Goal: Task Accomplishment & Management: Complete application form

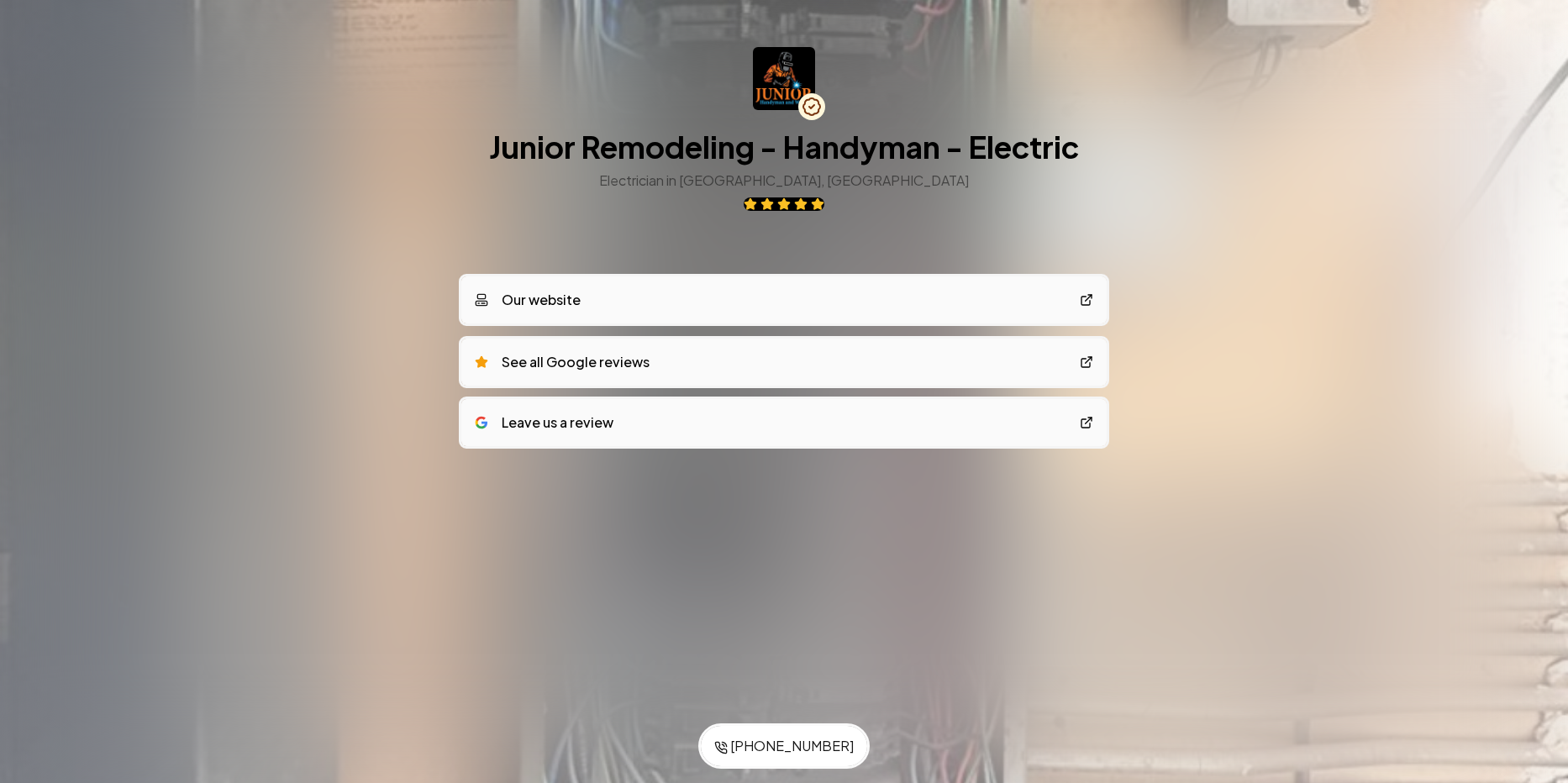
click at [1085, 300] on icon at bounding box center [1086, 299] width 14 height 14
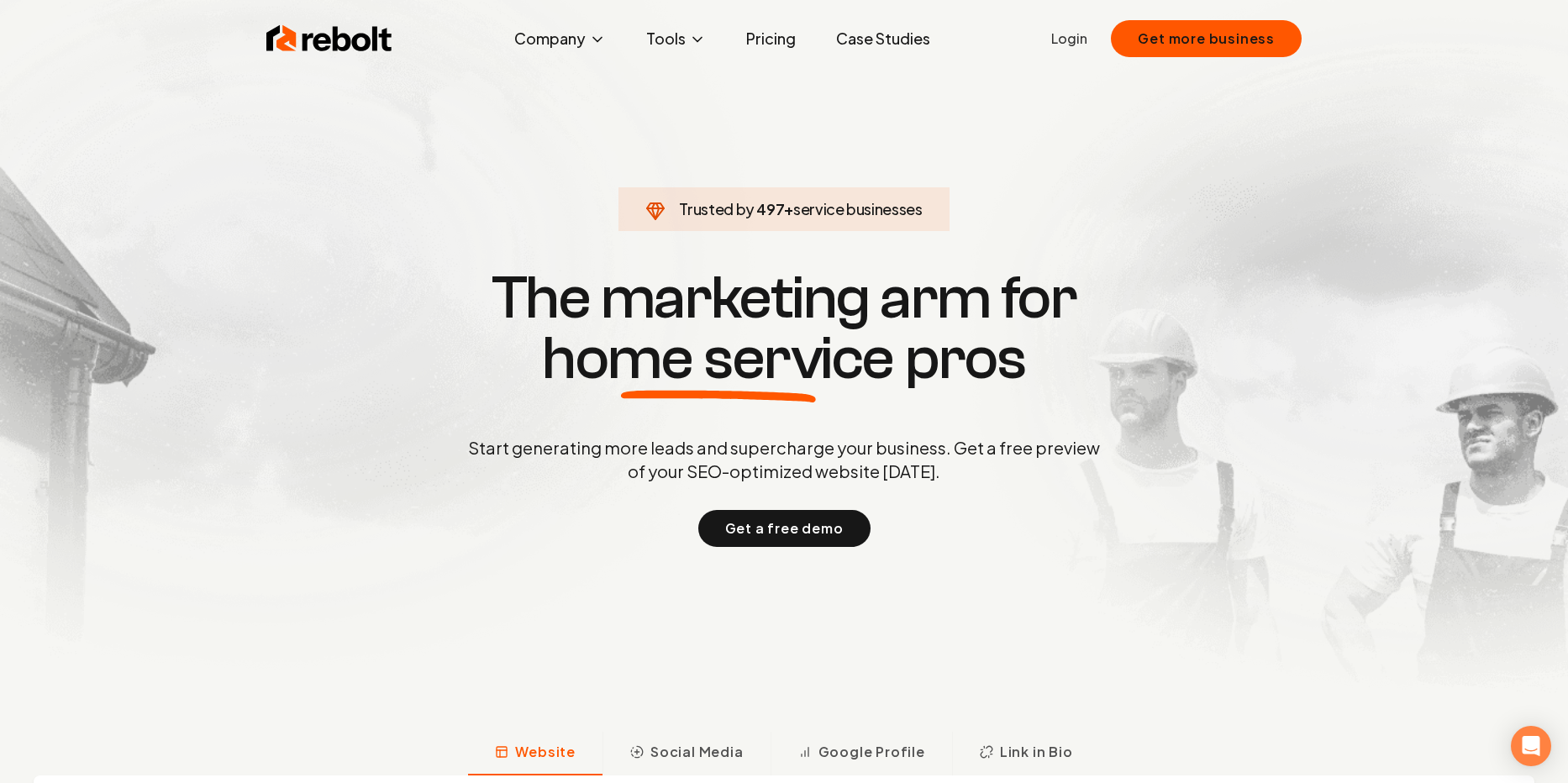
click at [1072, 40] on link "Login" at bounding box center [1069, 38] width 36 height 20
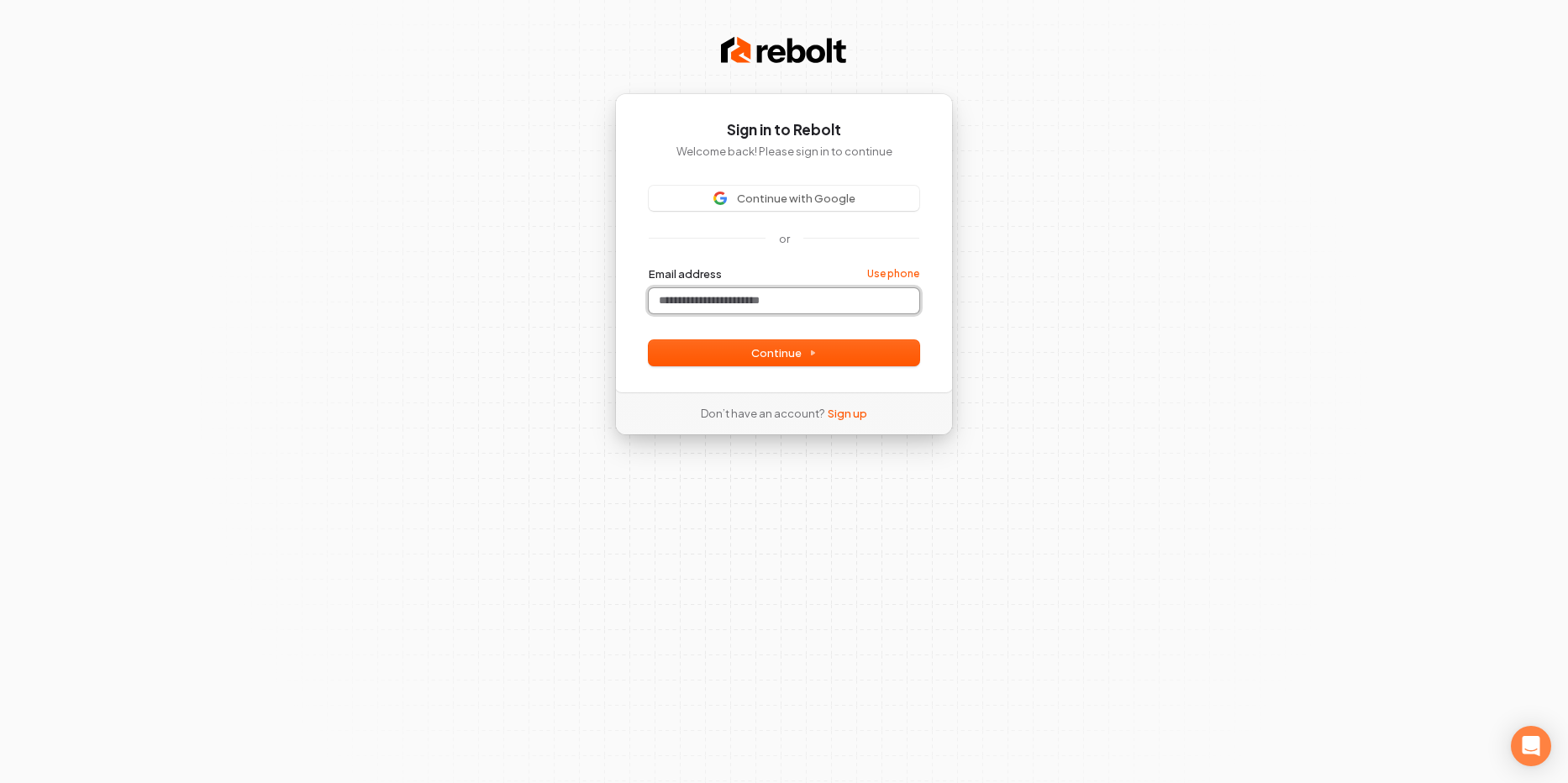
click at [723, 300] on input "Email address" at bounding box center [784, 301] width 270 height 25
click at [761, 357] on span "Continue" at bounding box center [784, 353] width 65 height 15
type input "**********"
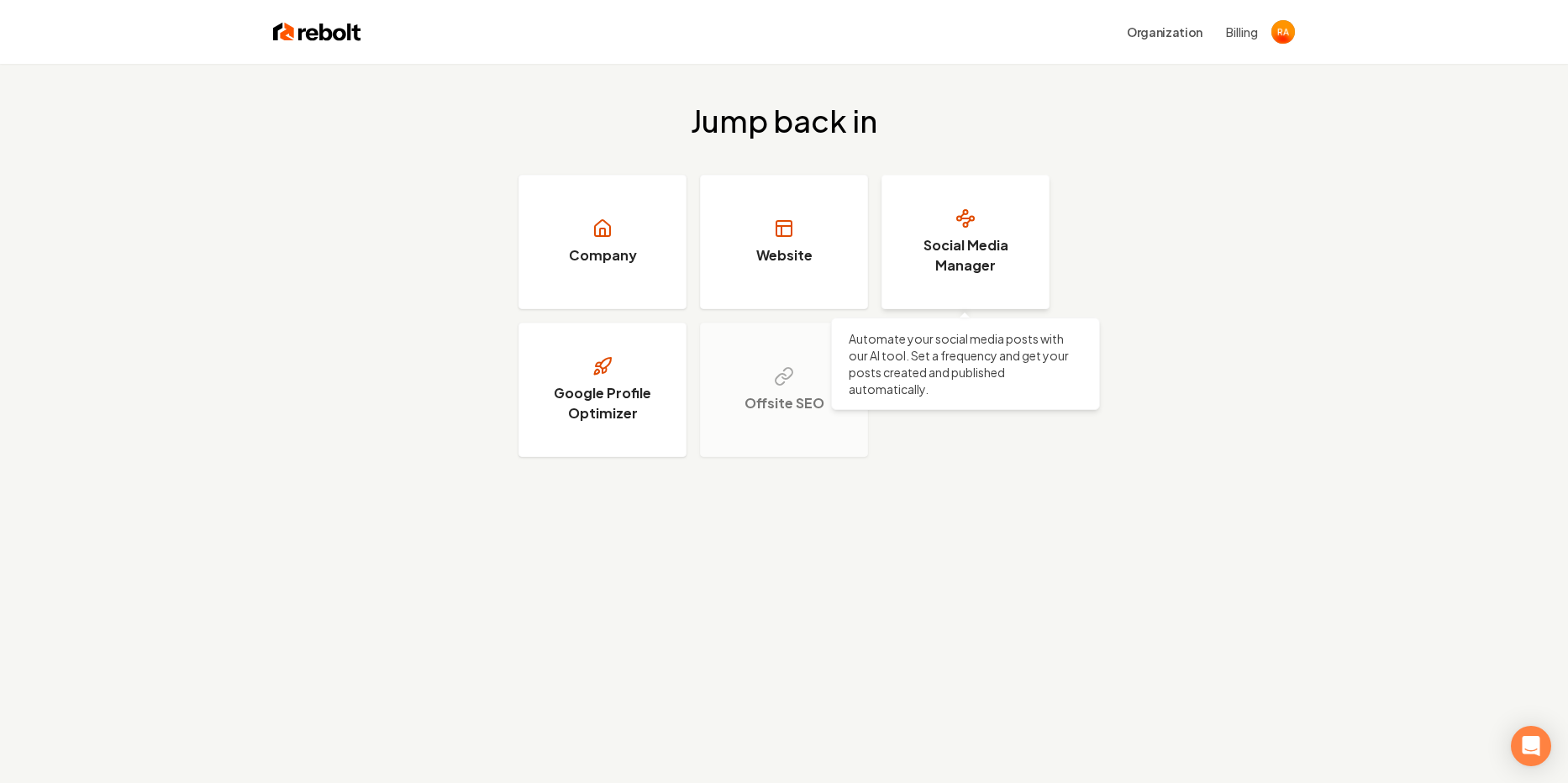
click at [969, 240] on h3 "Social Media Manager" at bounding box center [965, 255] width 126 height 40
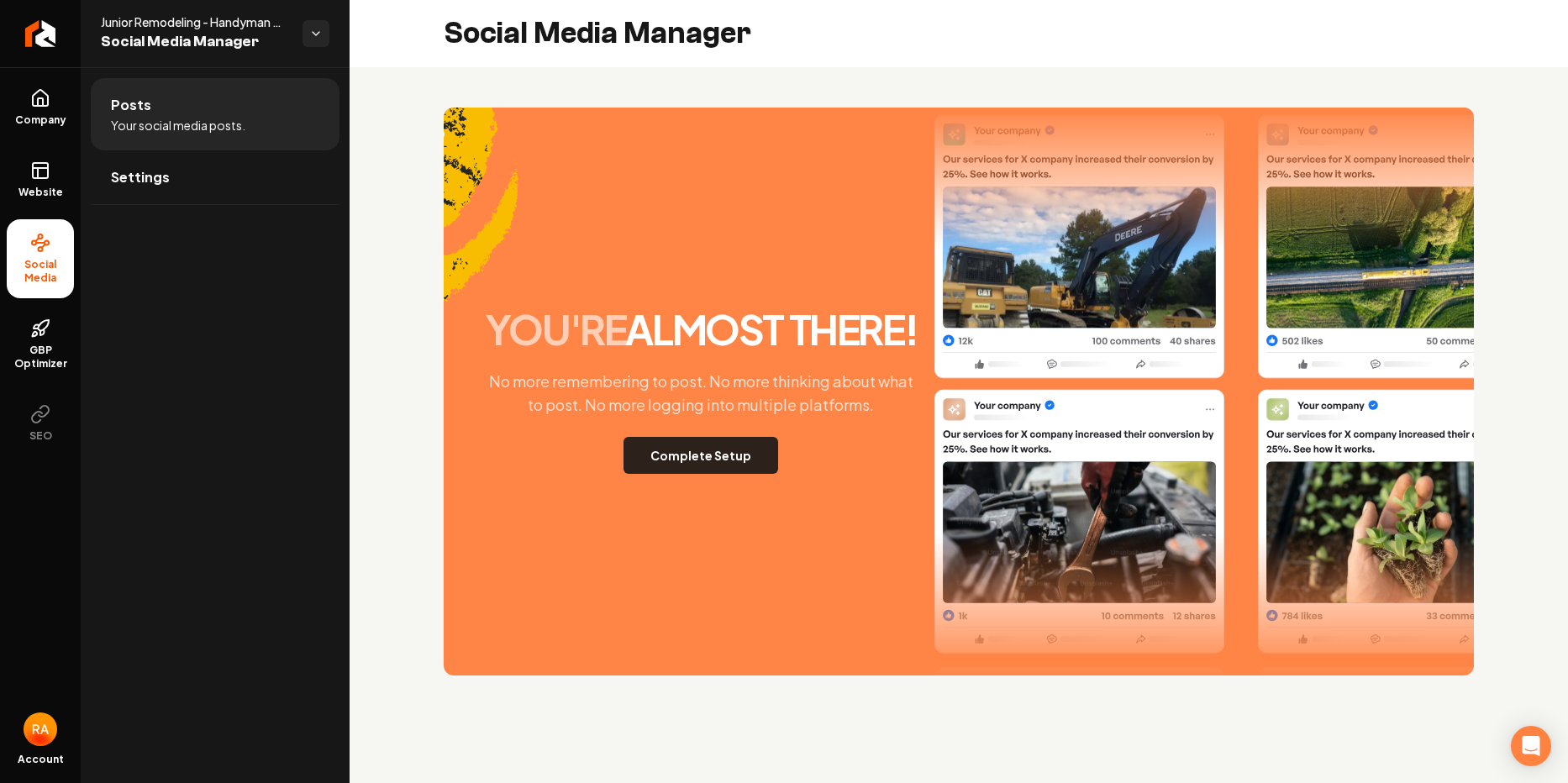
click at [710, 462] on button "Complete Setup" at bounding box center [701, 455] width 154 height 37
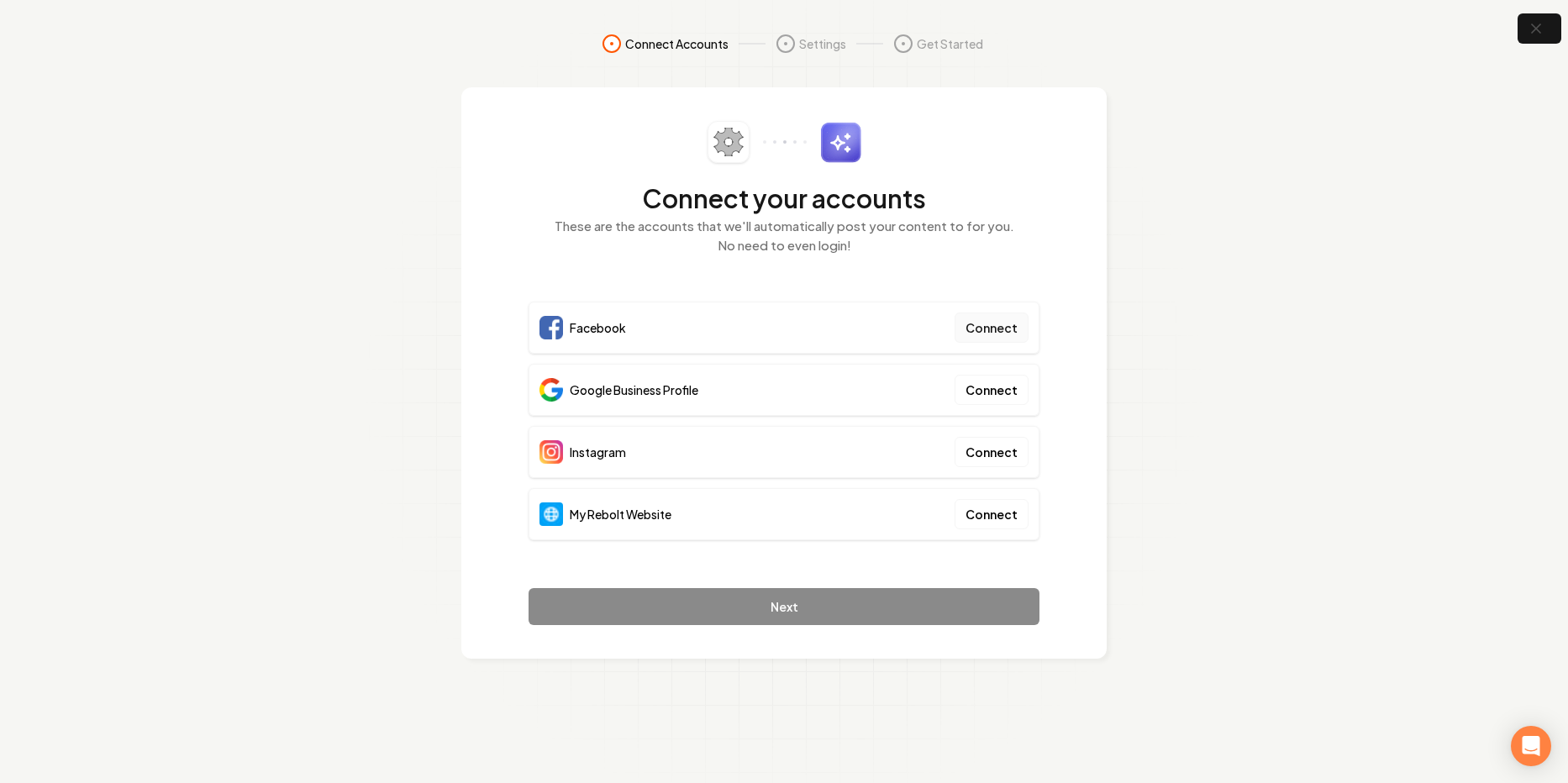
click at [994, 326] on button "Connect" at bounding box center [991, 327] width 74 height 30
click at [995, 328] on button "Connect" at bounding box center [991, 327] width 74 height 30
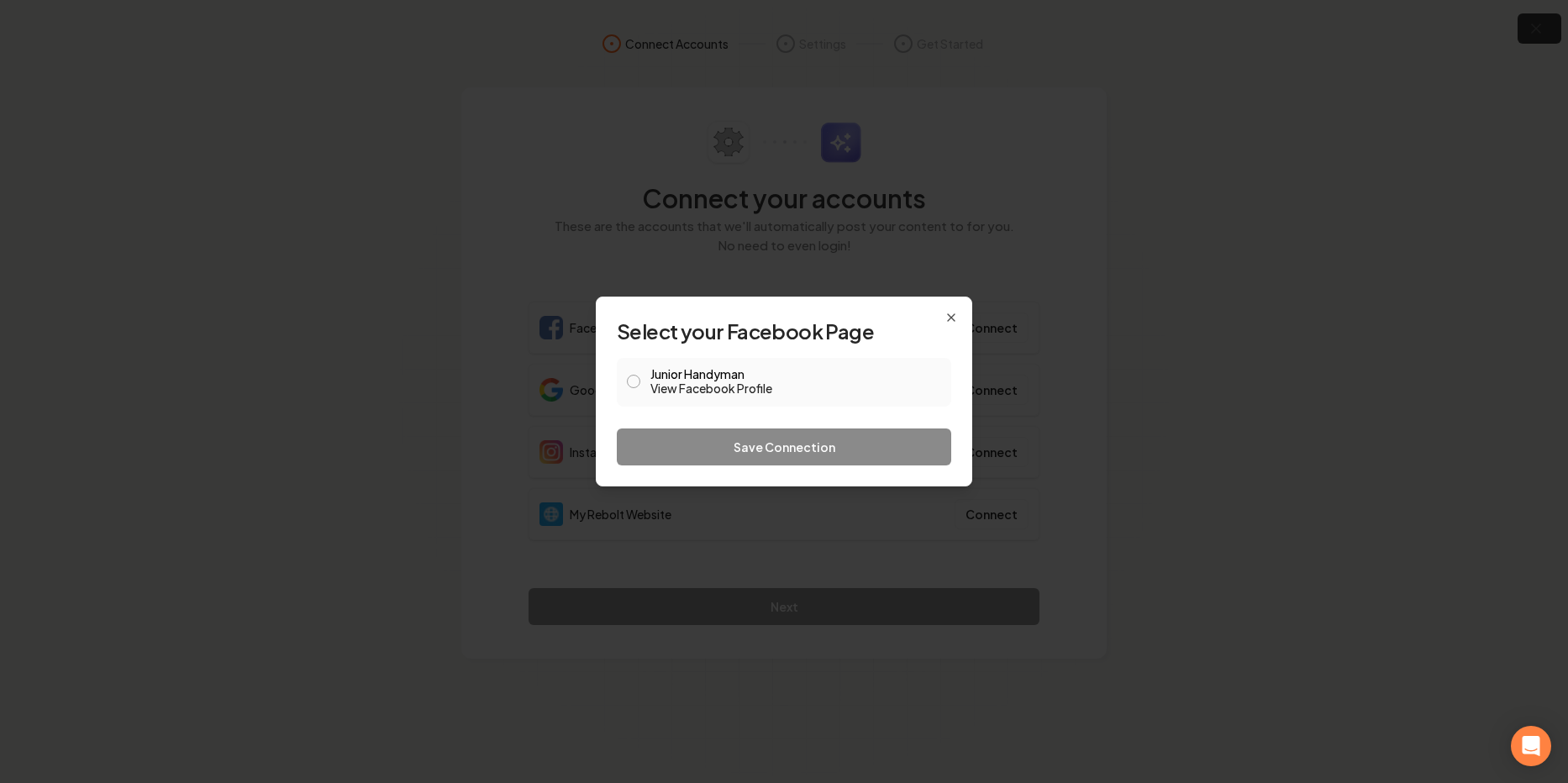
click at [628, 380] on button "Junior Handyman View Facebook Profile" at bounding box center [633, 381] width 14 height 14
click at [789, 449] on button "Save Connection" at bounding box center [784, 446] width 335 height 37
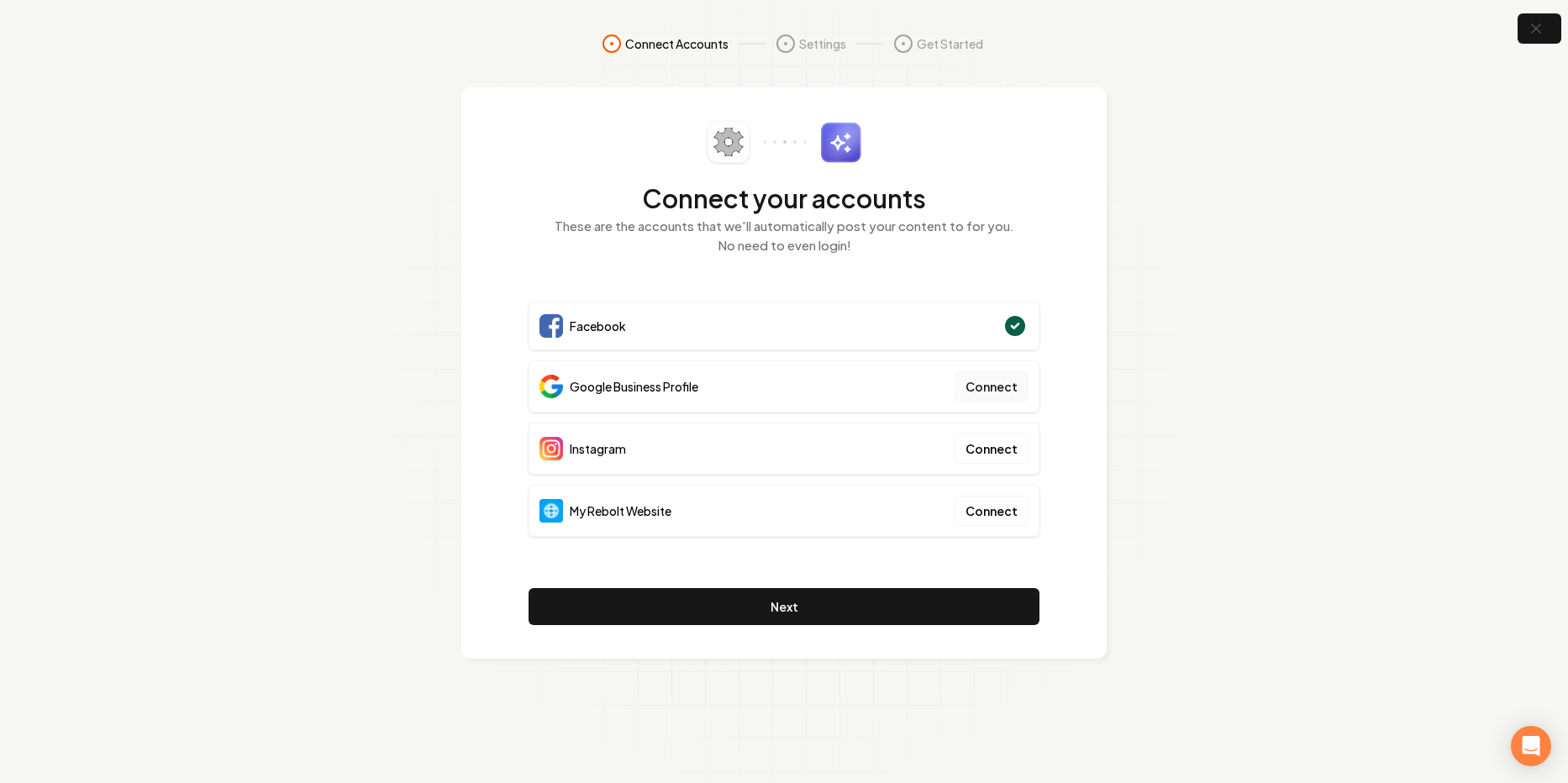
click at [1004, 387] on button "Connect" at bounding box center [991, 386] width 74 height 30
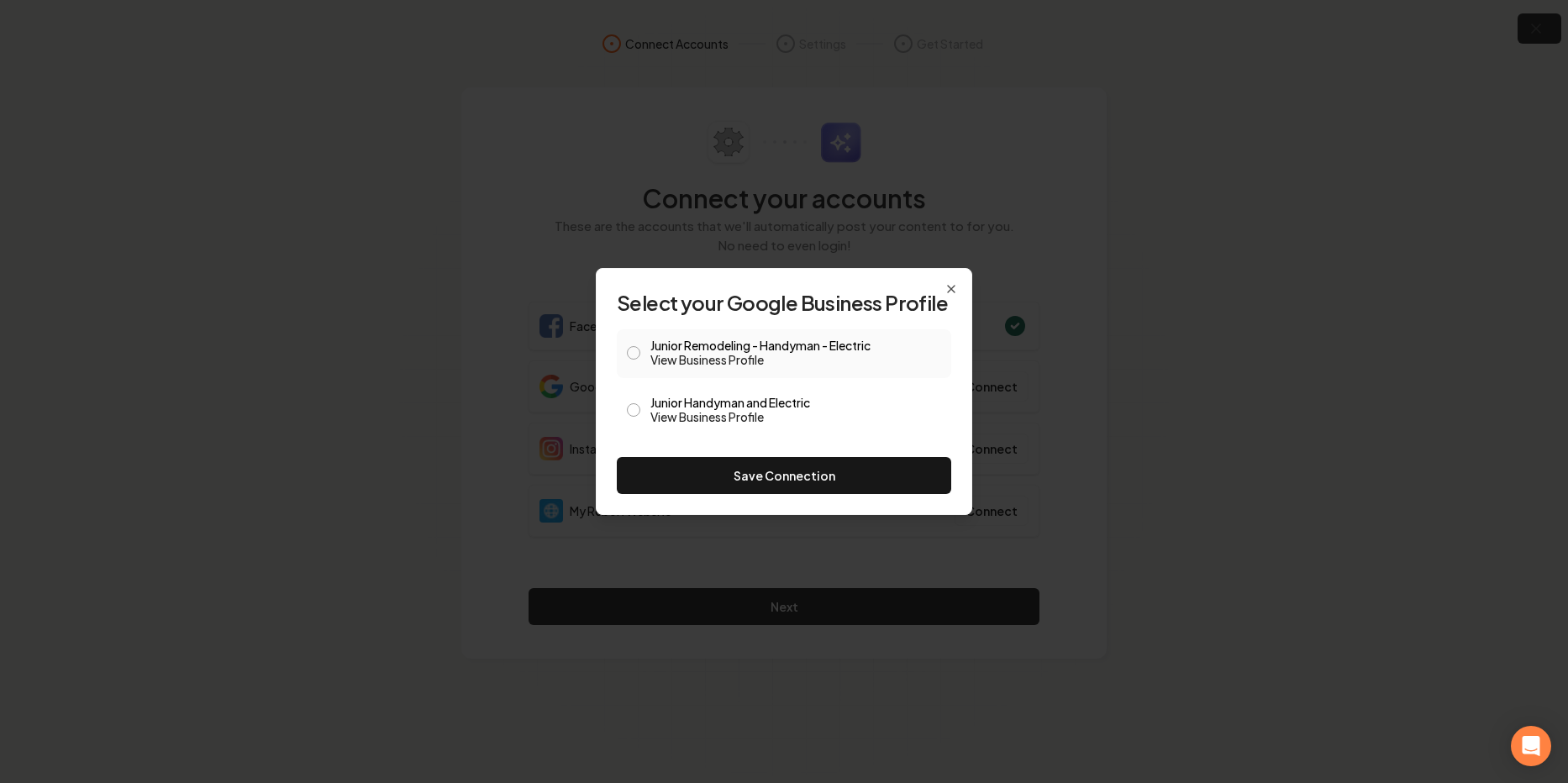
click at [702, 346] on label "Junior Remodeling - Handyman - Electric View Business Profile" at bounding box center [796, 353] width 290 height 28
click at [641, 346] on button "Junior Remodeling - Handyman - Electric View Business Profile" at bounding box center [633, 352] width 14 height 14
click at [802, 478] on button "Save Connection" at bounding box center [784, 475] width 335 height 37
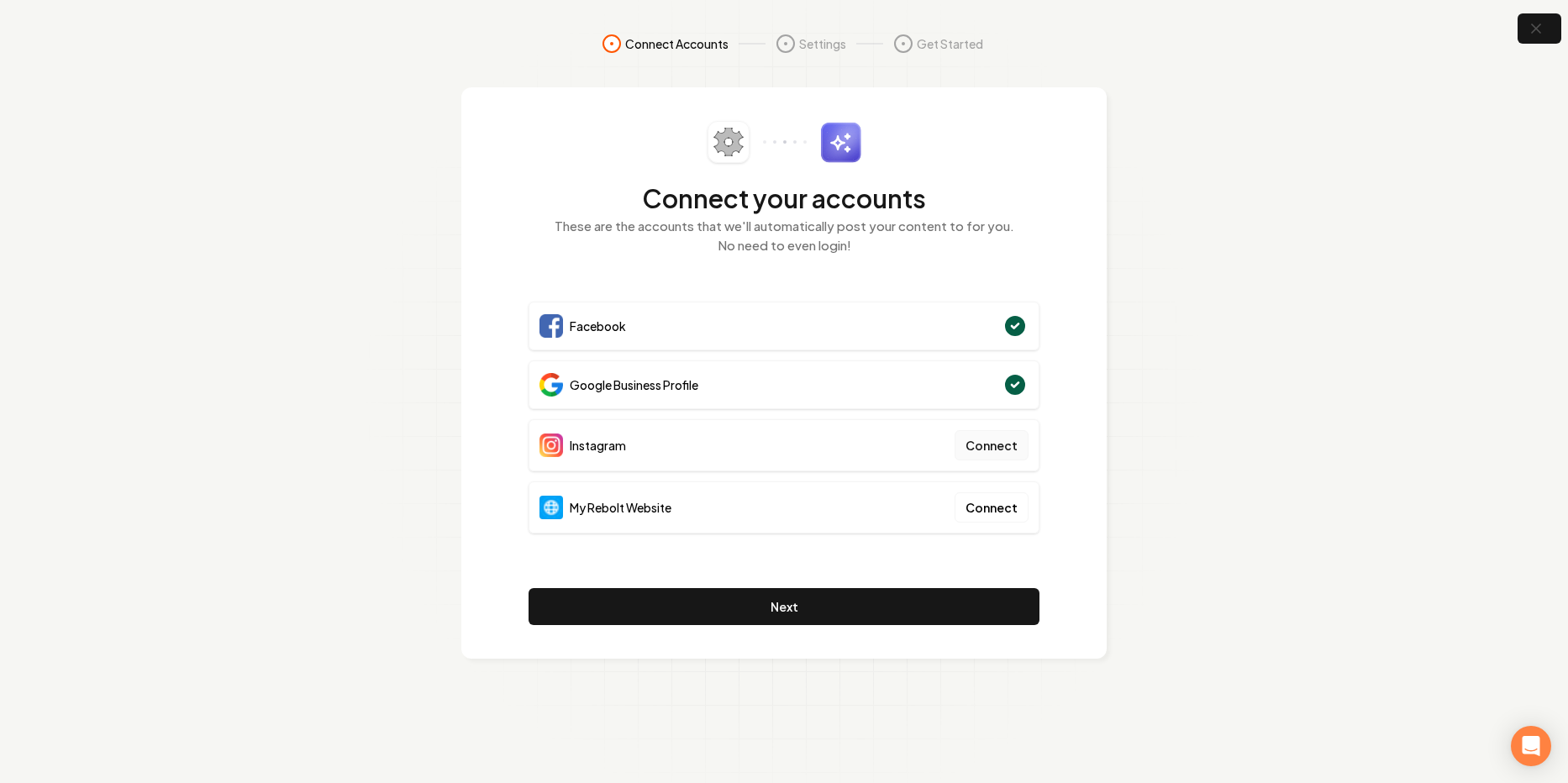
click at [1007, 446] on button "Connect" at bounding box center [991, 445] width 74 height 30
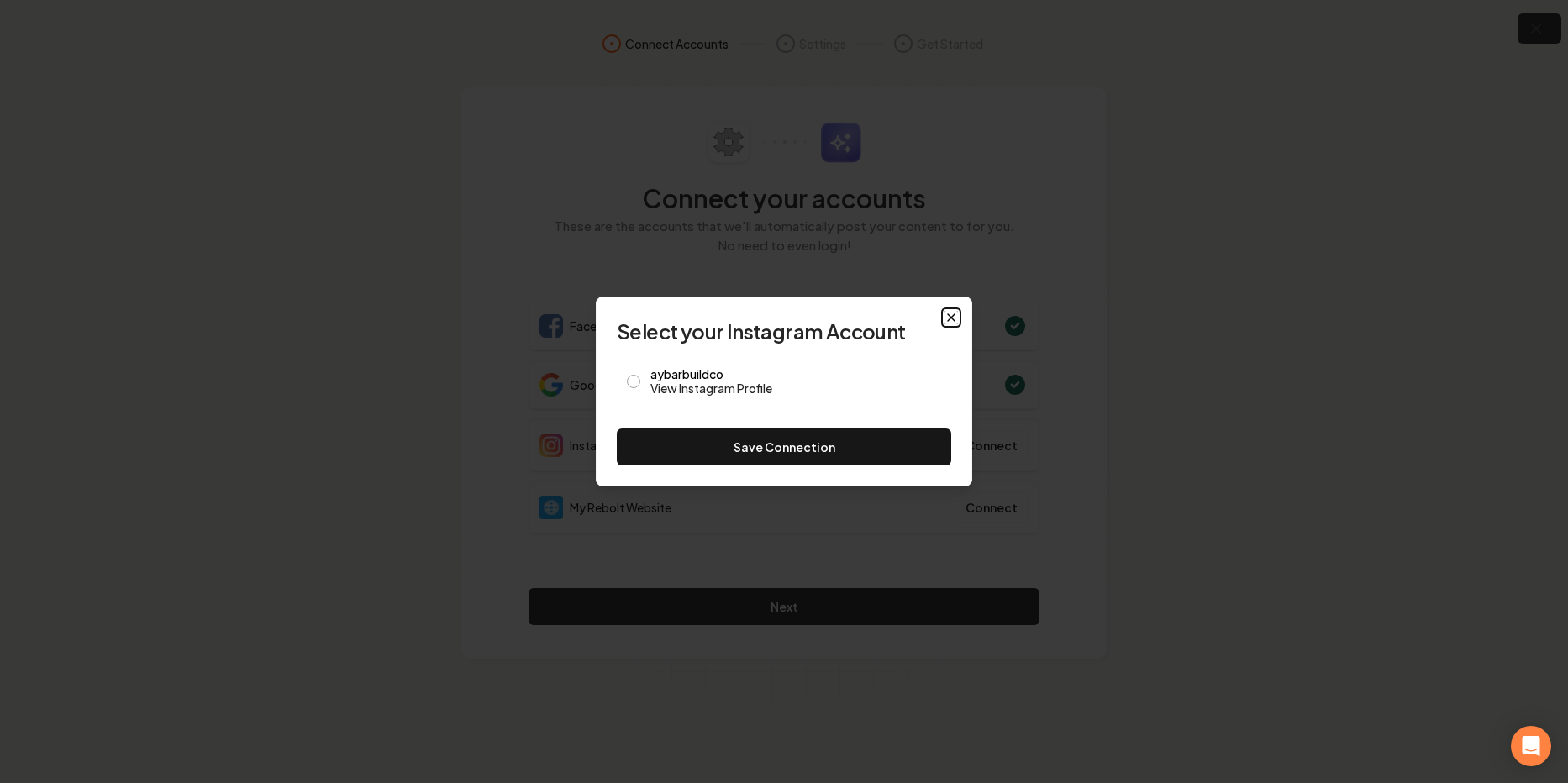
click at [952, 317] on icon "button" at bounding box center [951, 318] width 14 height 14
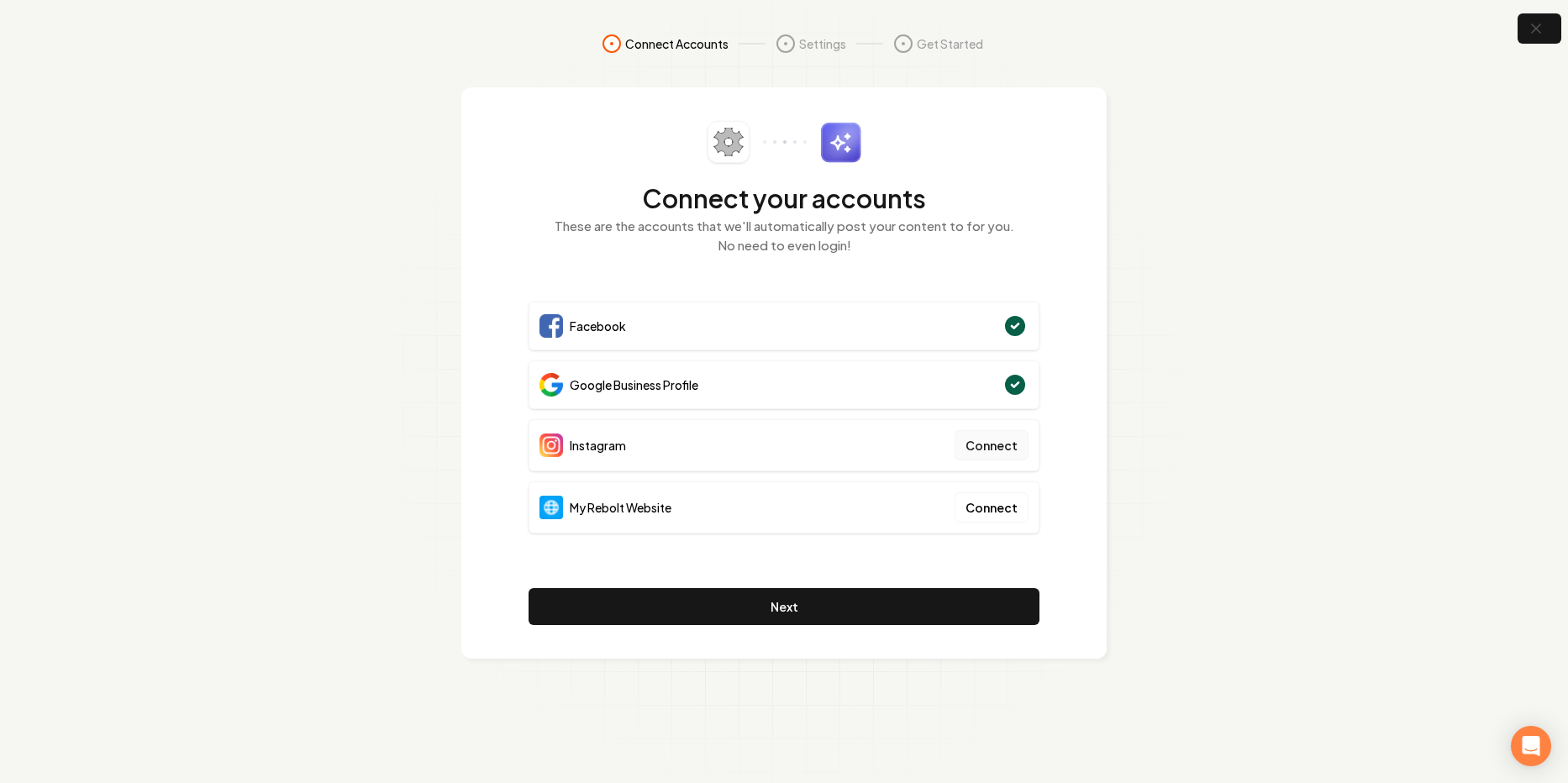
click at [1004, 447] on button "Connect" at bounding box center [991, 445] width 74 height 30
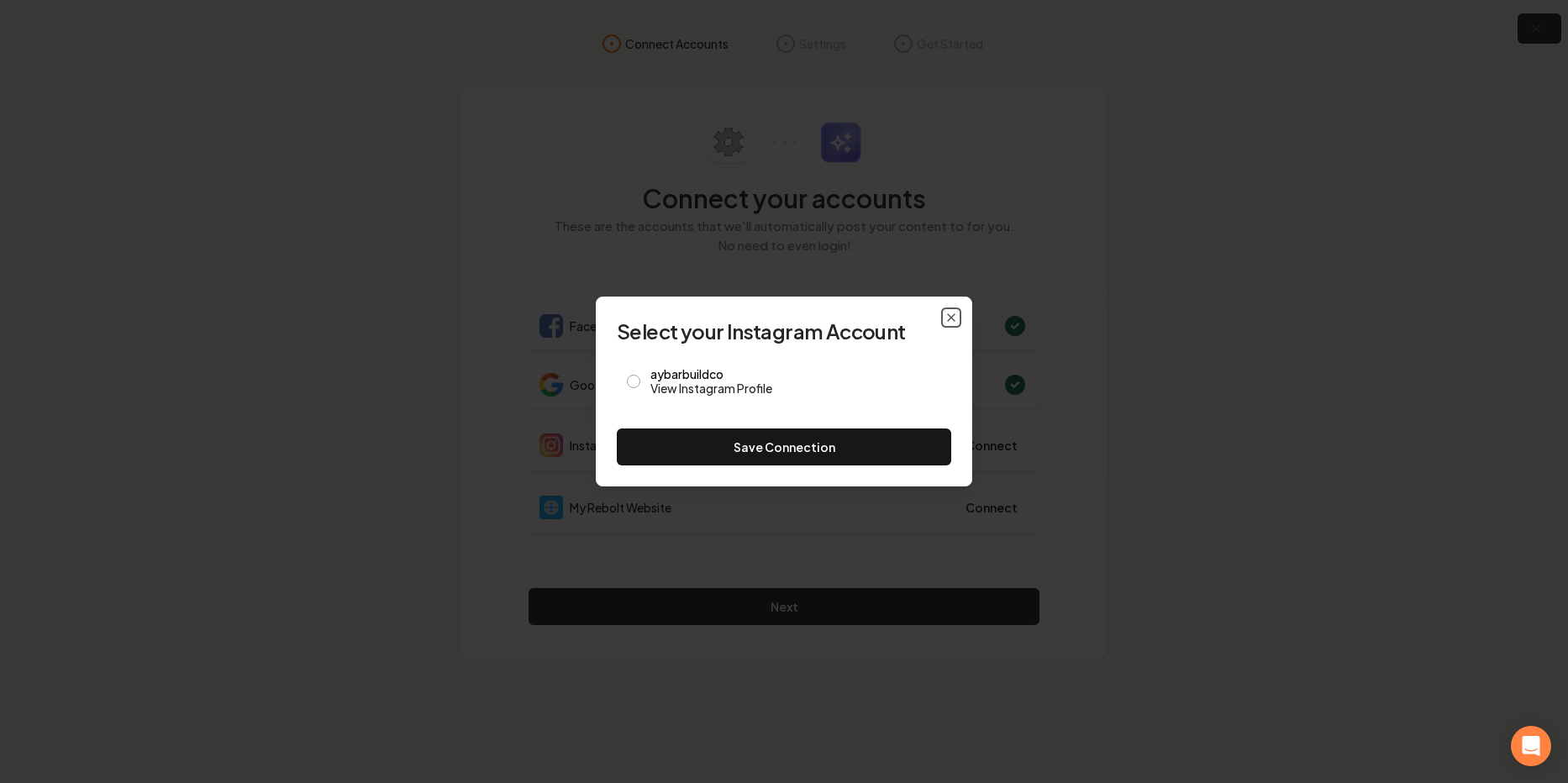
click at [951, 318] on icon "button" at bounding box center [951, 318] width 14 height 14
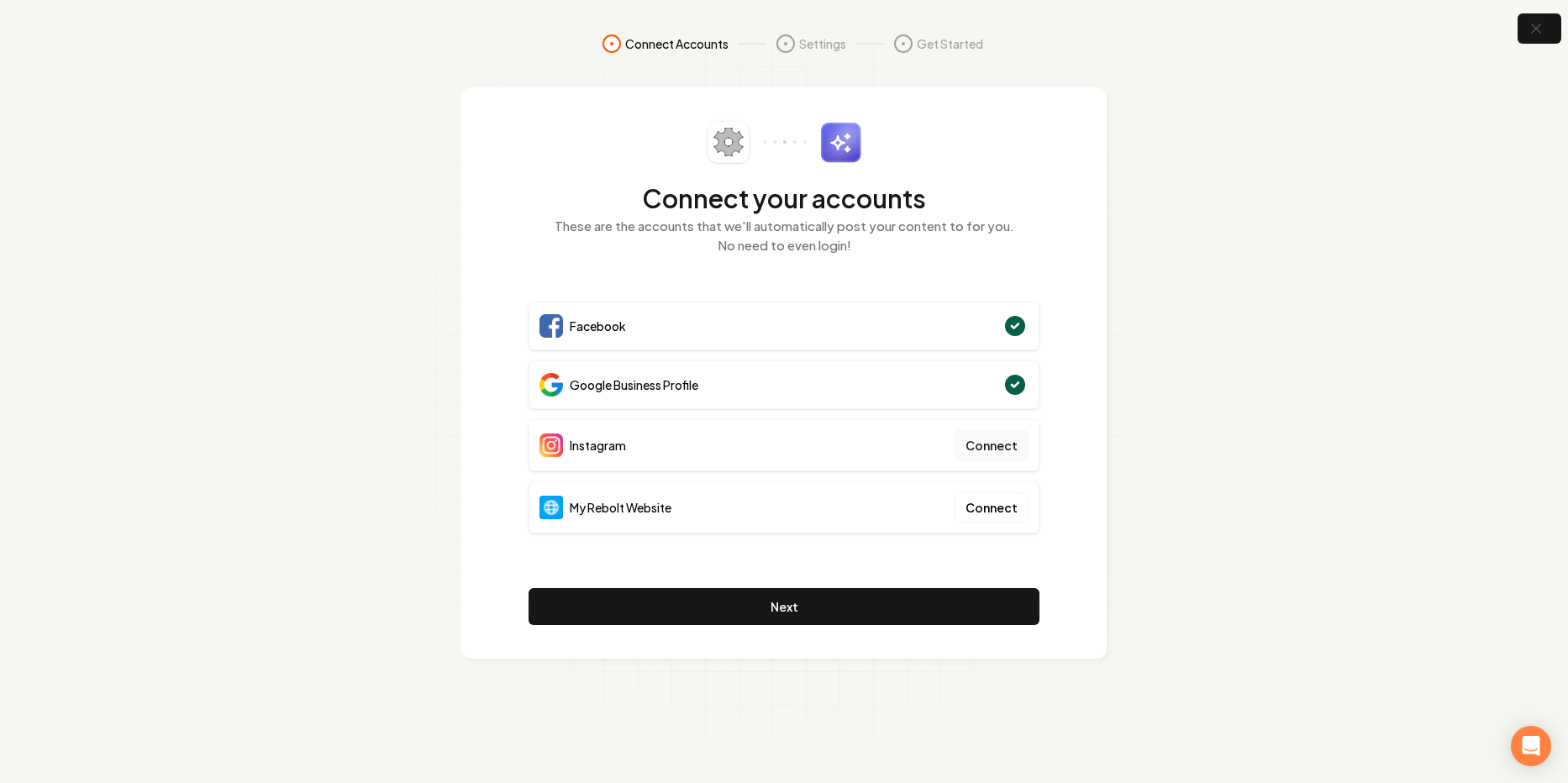
click at [1000, 445] on button "Connect" at bounding box center [991, 445] width 74 height 30
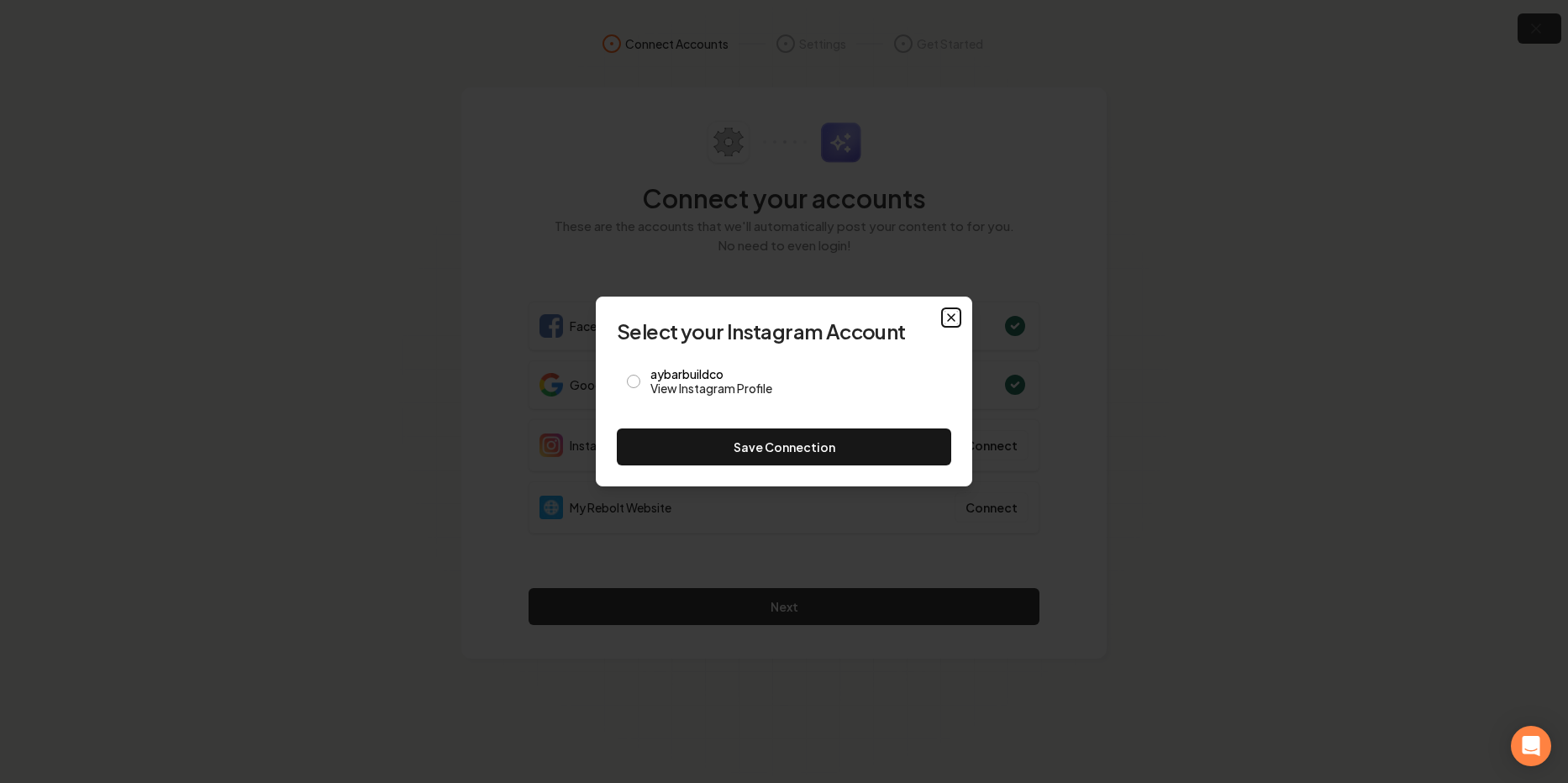
click at [955, 320] on icon "button" at bounding box center [950, 317] width 6 height 6
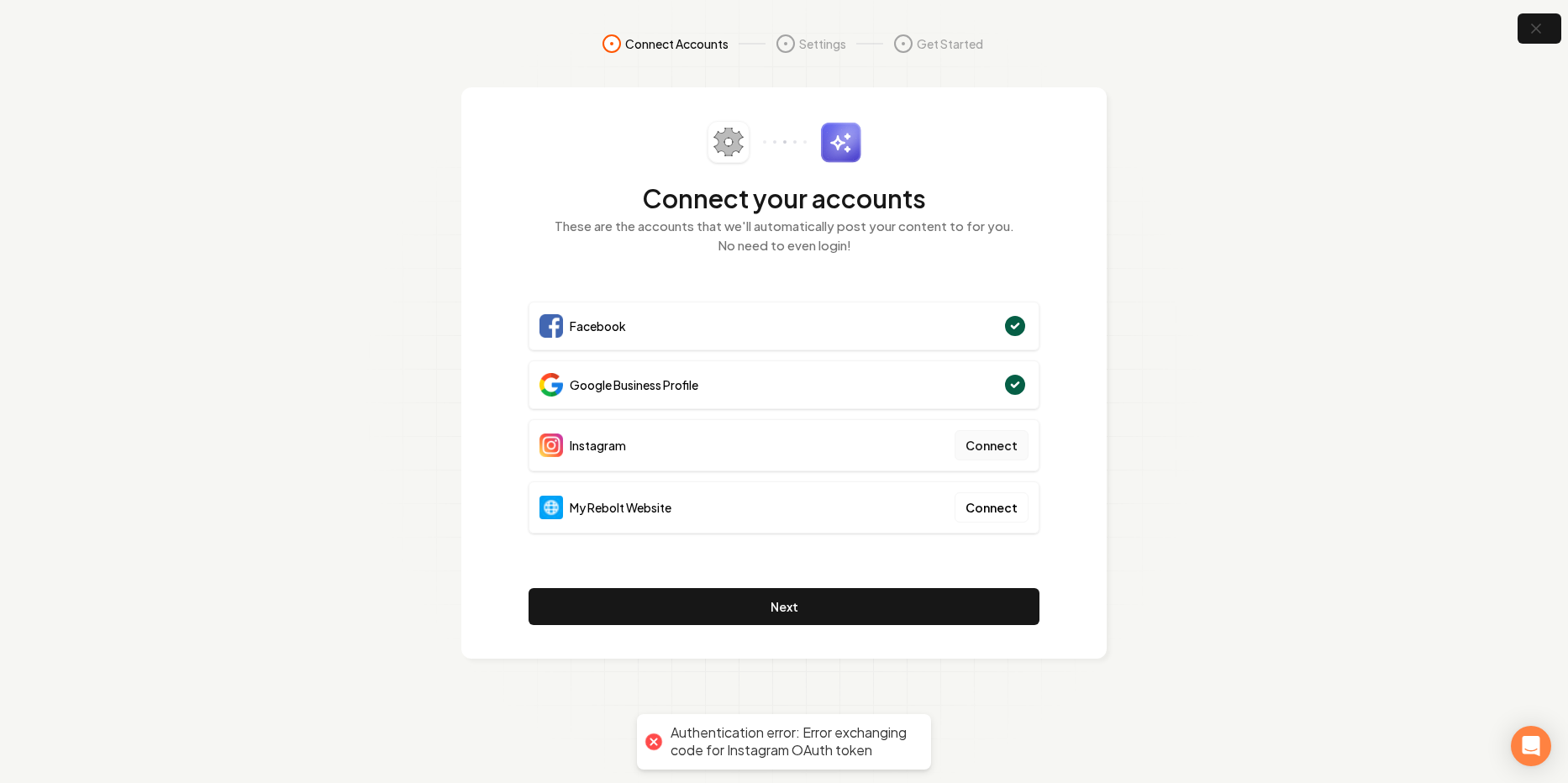
click at [996, 444] on button "Connect" at bounding box center [991, 445] width 74 height 30
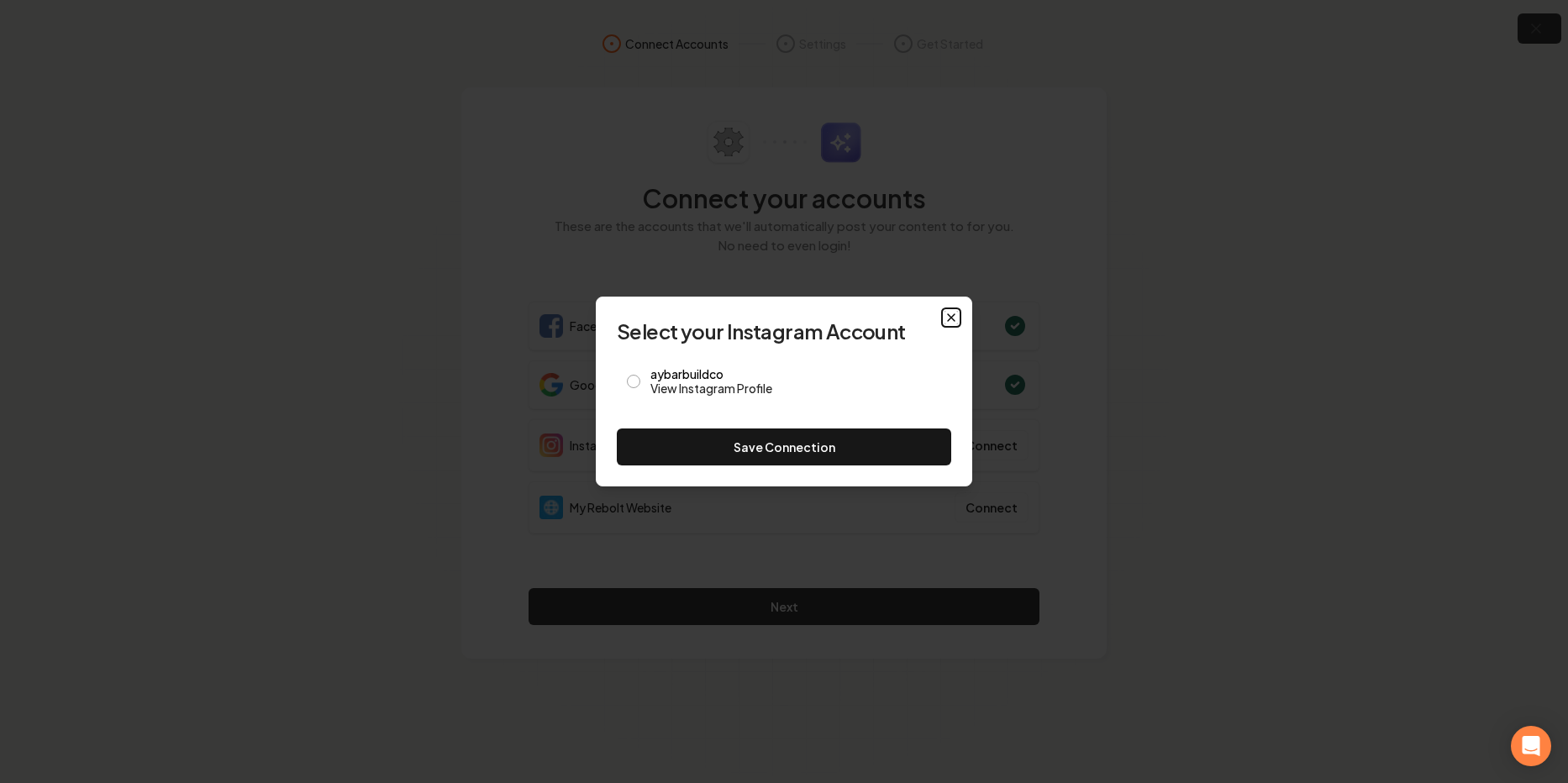
click at [948, 316] on icon "button" at bounding box center [950, 317] width 6 height 6
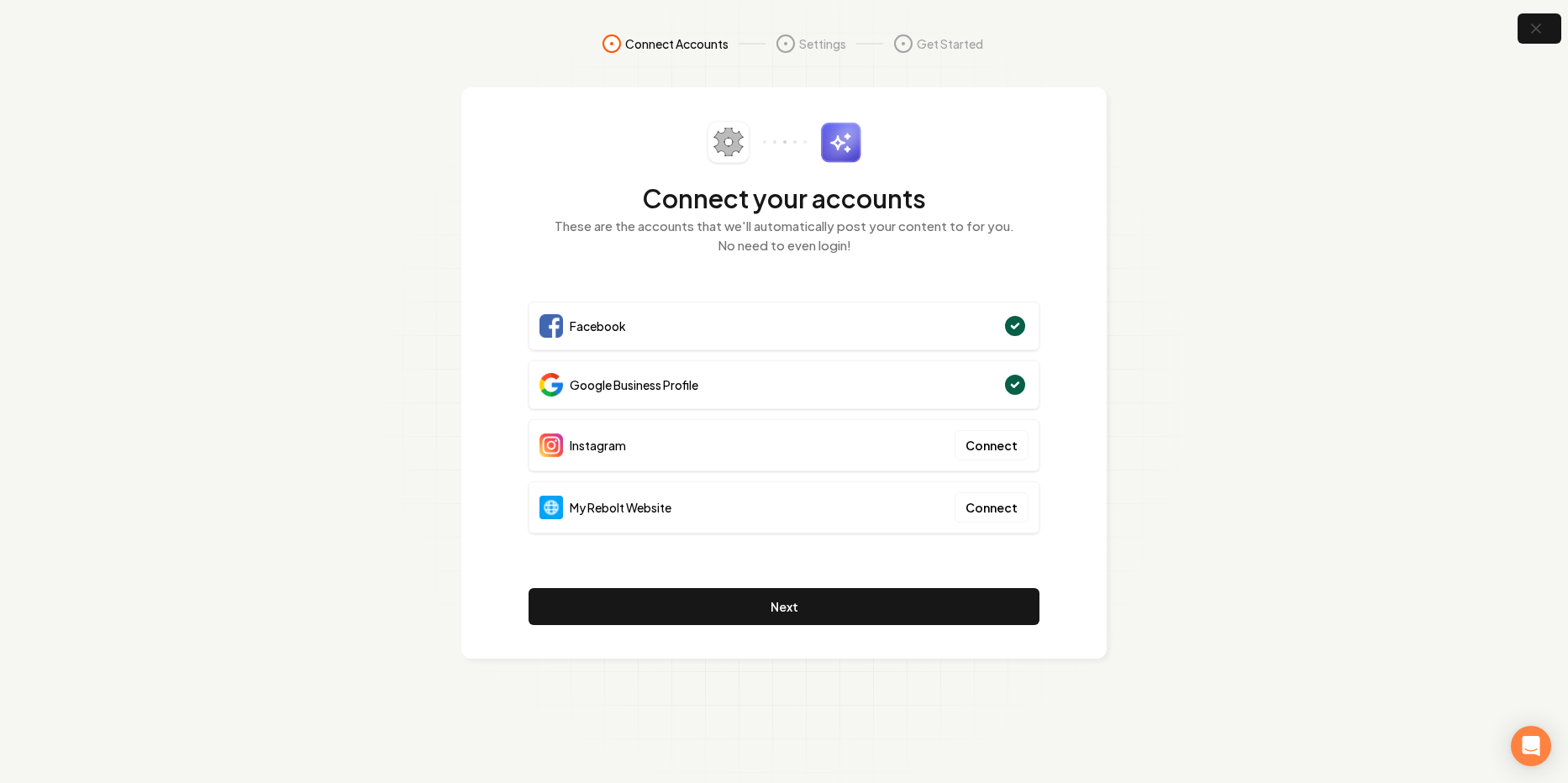
click at [602, 448] on span "Instagram" at bounding box center [598, 445] width 56 height 17
click at [1225, 481] on section "Connect Accounts Settings Get Started Connect your accounts These are the accou…" at bounding box center [784, 391] width 1568 height 783
click at [989, 445] on button "Connect" at bounding box center [991, 445] width 74 height 30
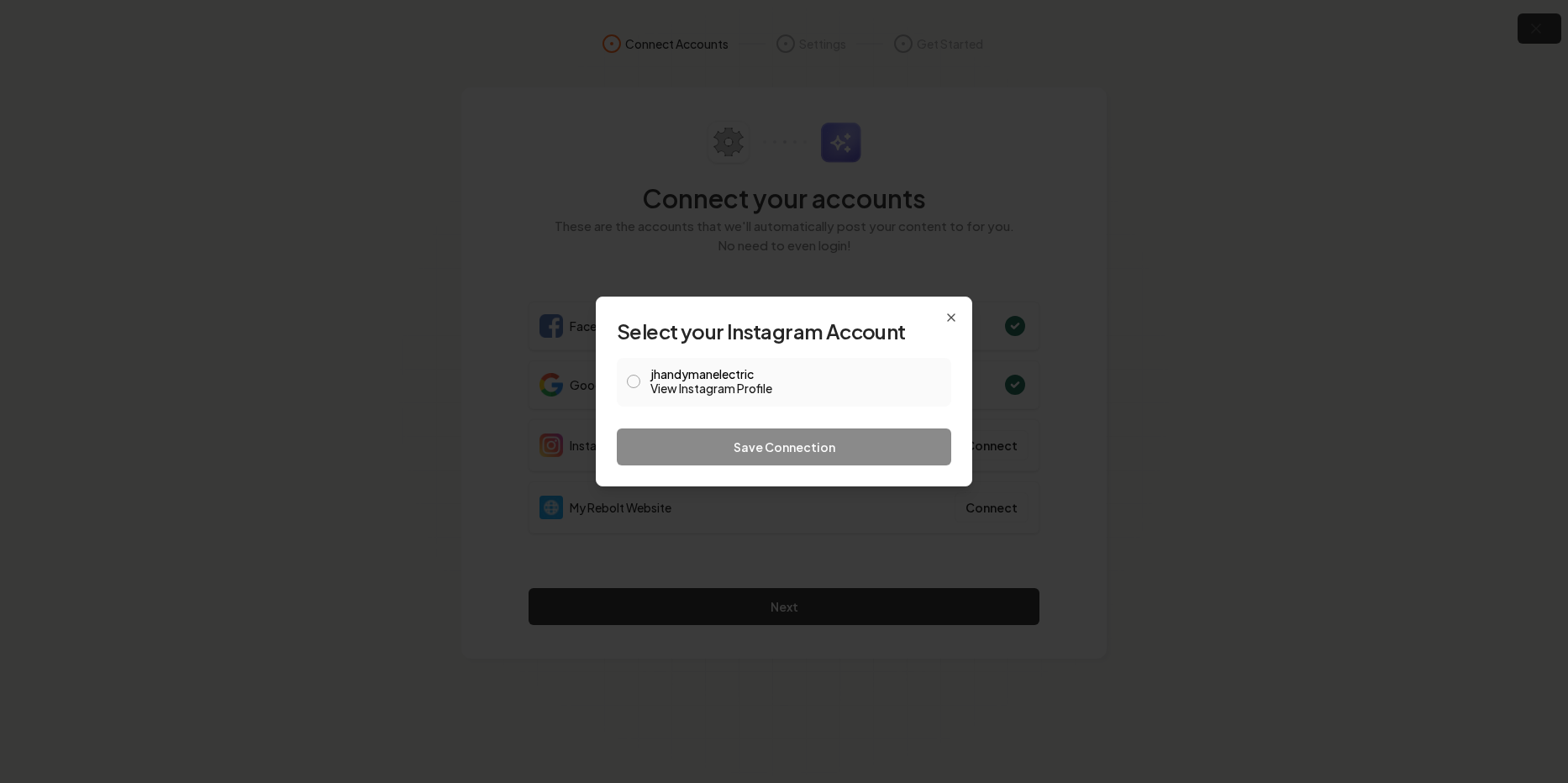
click at [674, 380] on link "View Instagram Profile" at bounding box center [796, 388] width 290 height 17
click at [629, 382] on button "jhandymanelectric View Instagram Profile" at bounding box center [633, 381] width 14 height 14
click at [771, 445] on button "Save Connection" at bounding box center [784, 446] width 335 height 37
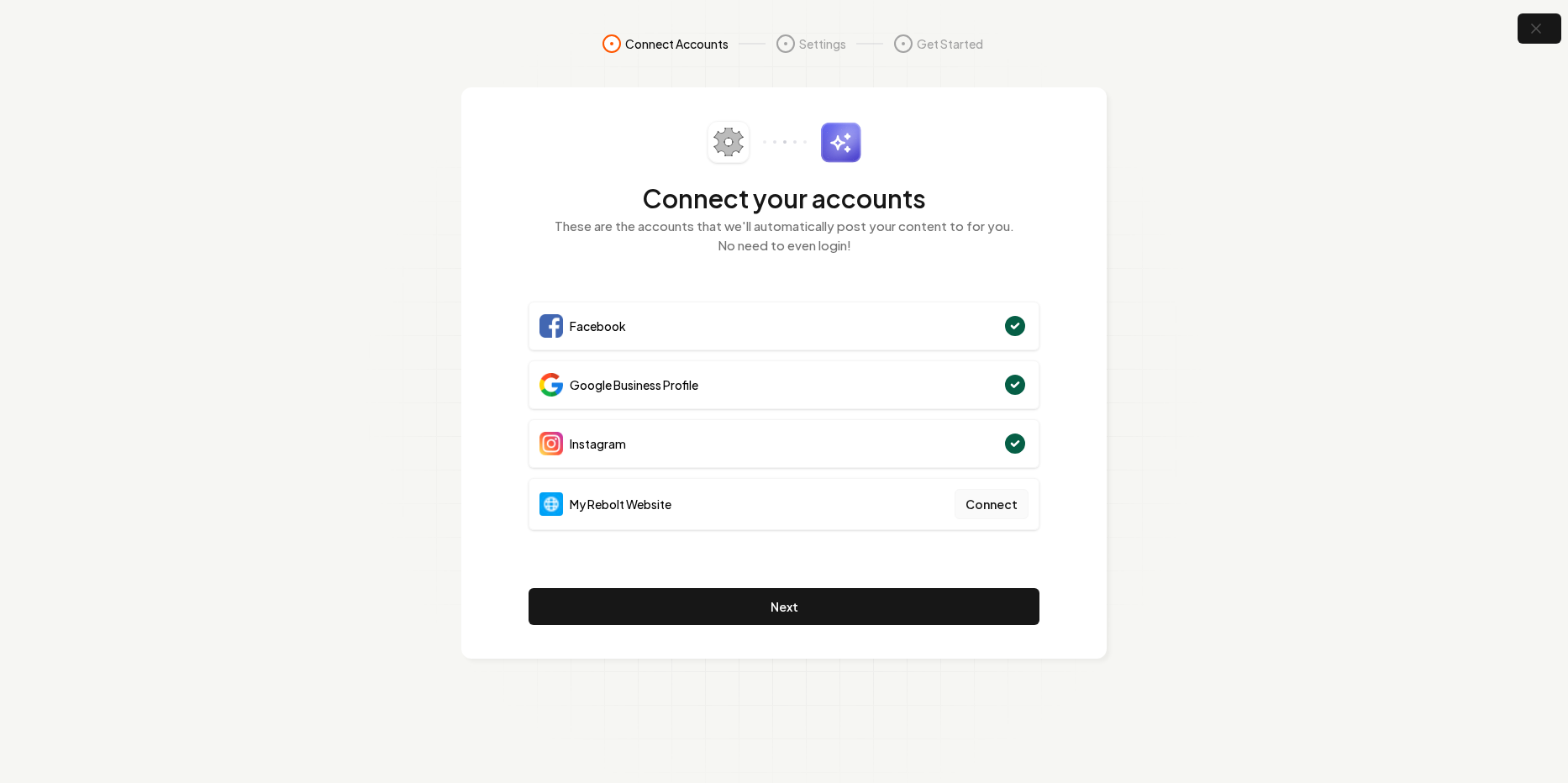
click at [995, 504] on button "Connect" at bounding box center [991, 504] width 74 height 30
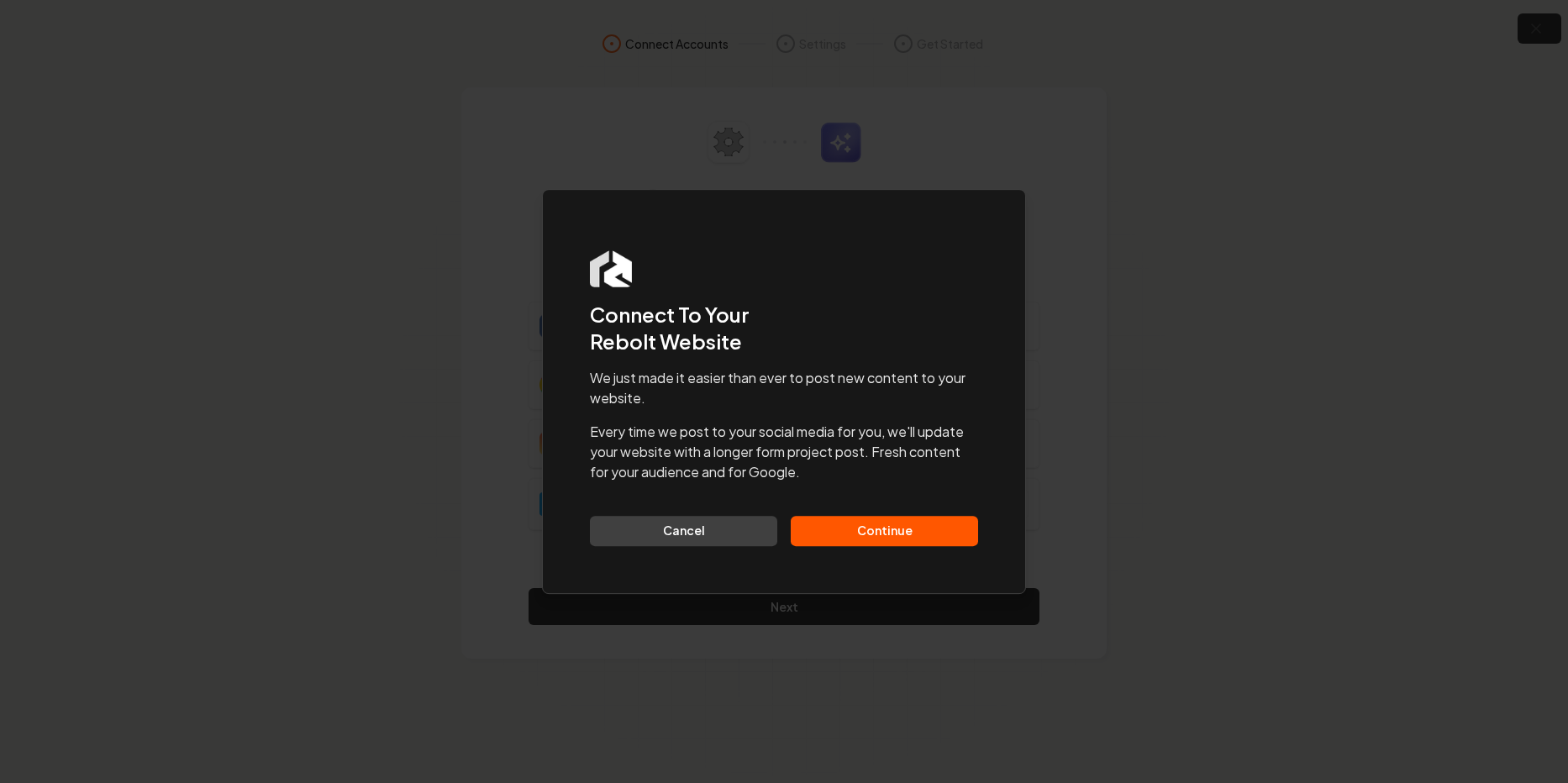
click at [905, 536] on button "Continue" at bounding box center [884, 531] width 187 height 30
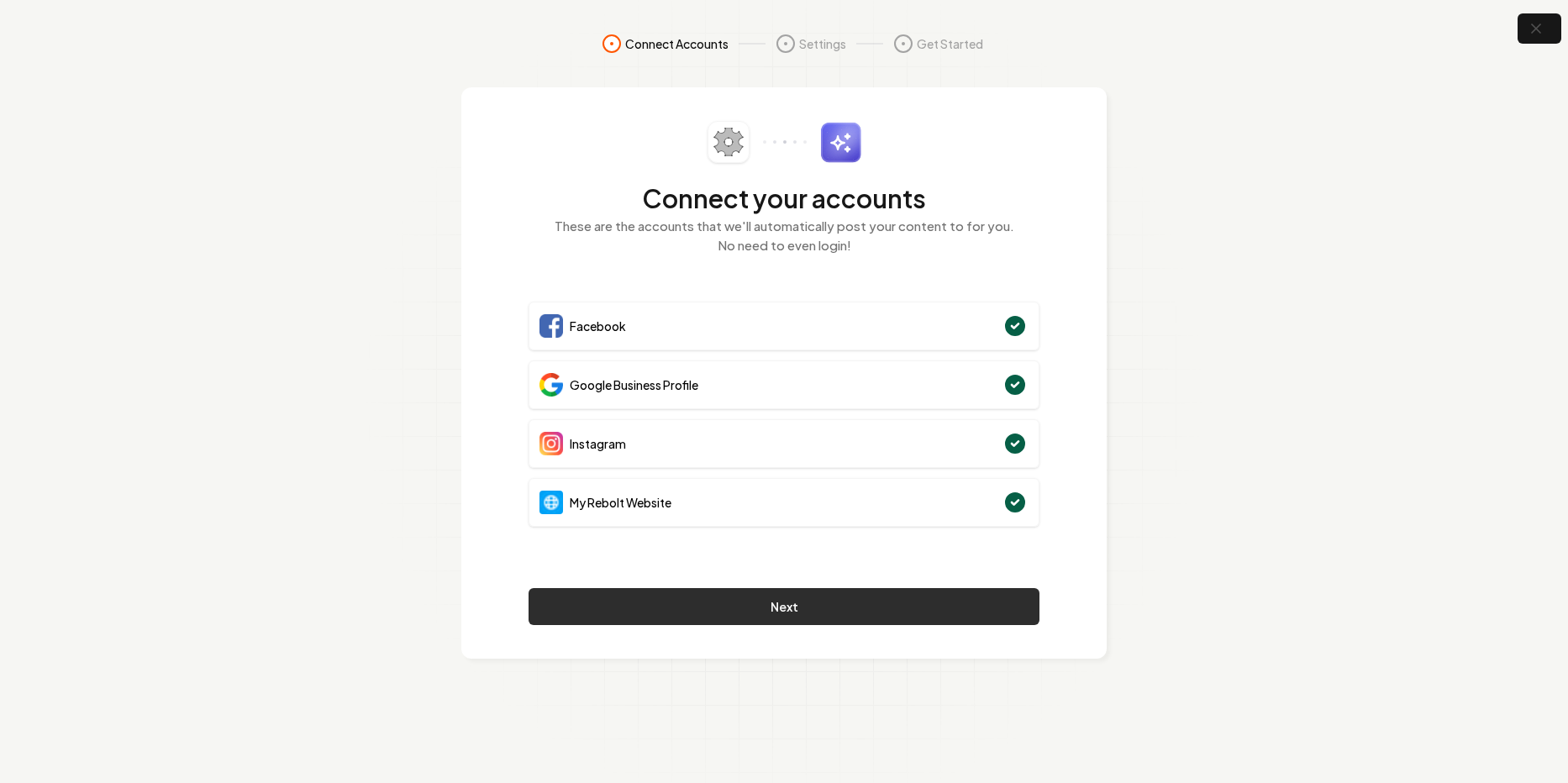
click at [791, 607] on button "Next" at bounding box center [783, 606] width 511 height 37
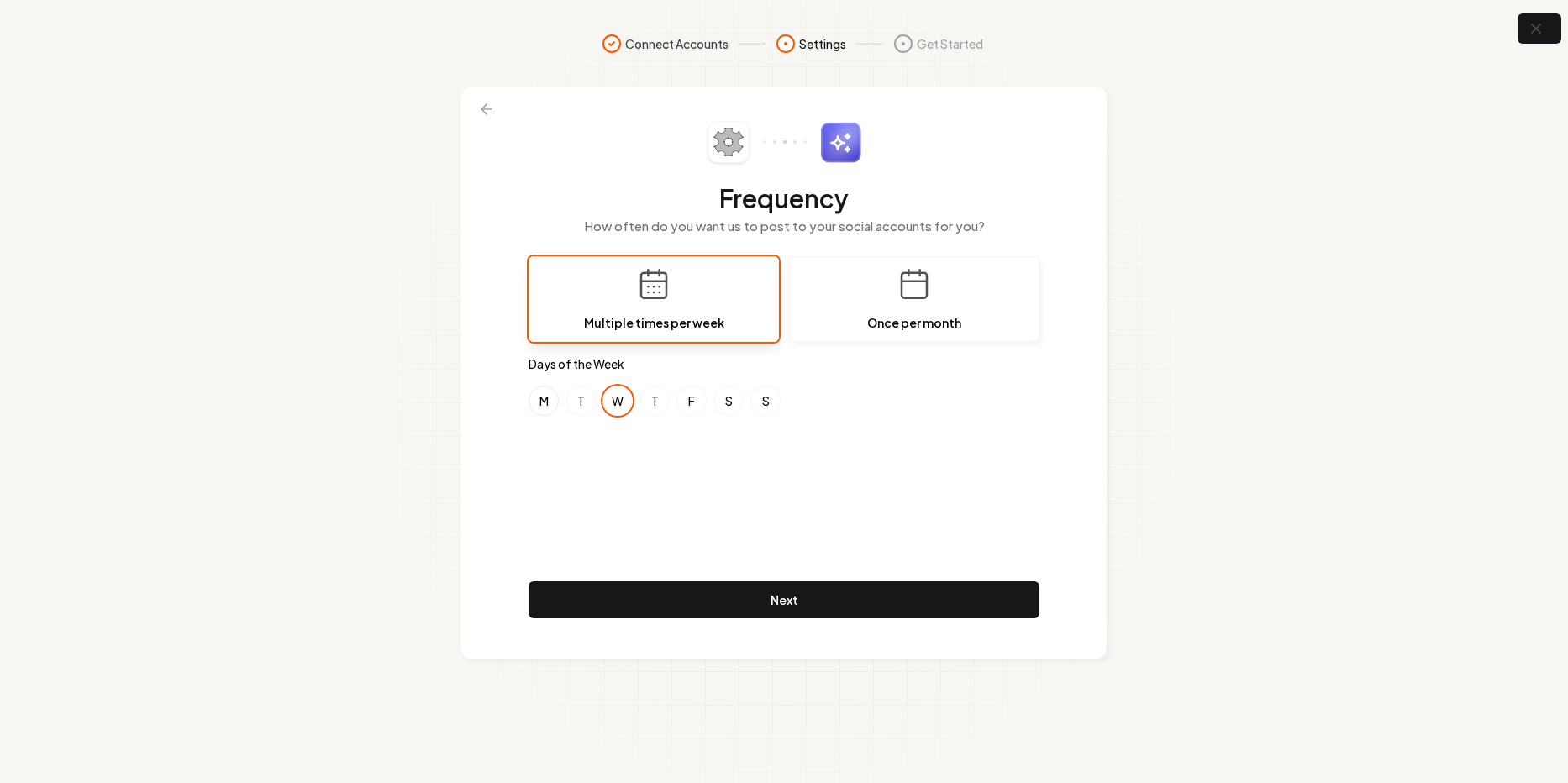
click at [547, 403] on button "M" at bounding box center [543, 400] width 30 height 30
click at [689, 400] on button "F" at bounding box center [691, 400] width 30 height 30
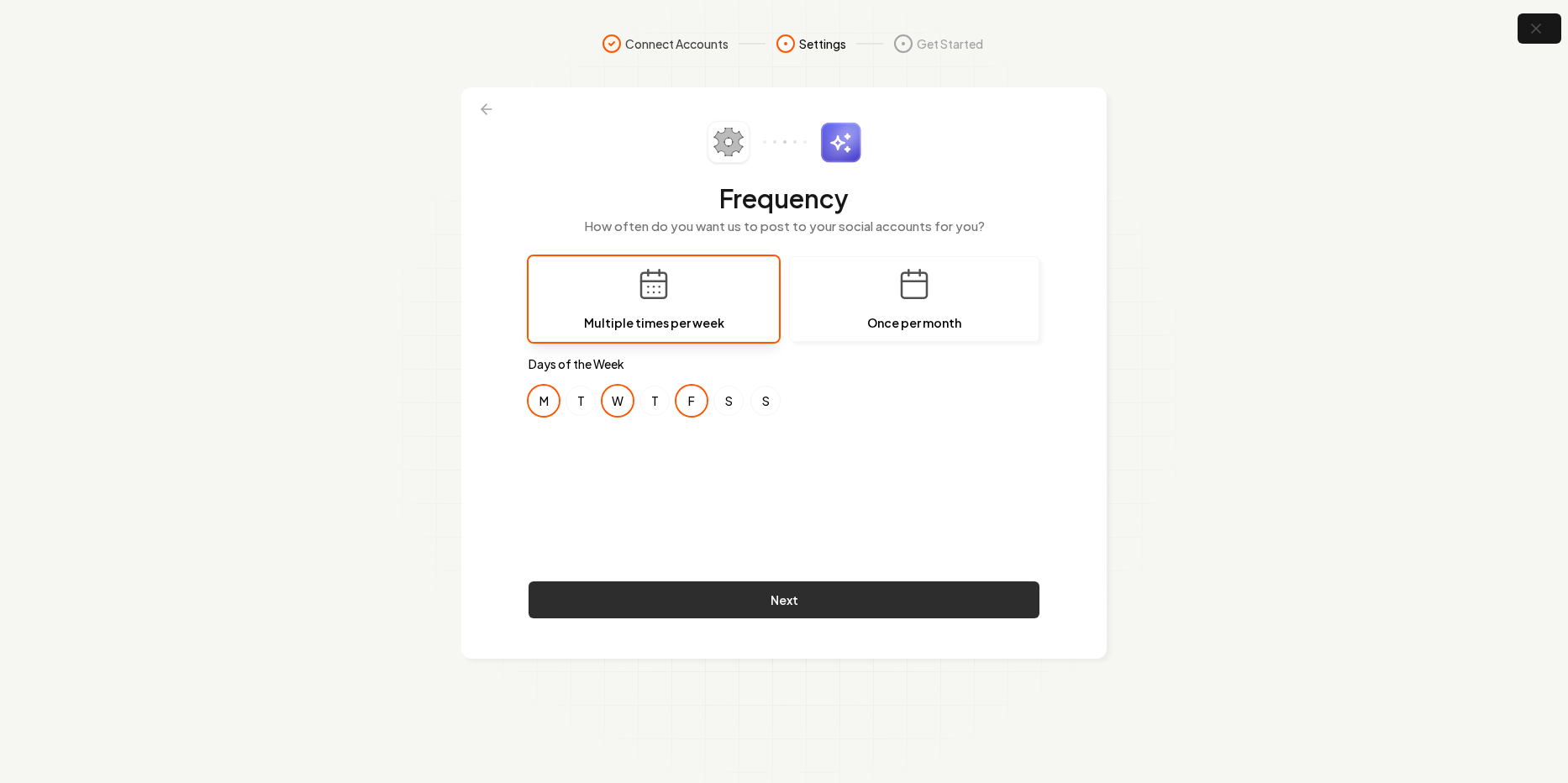
click at [794, 603] on button "Next" at bounding box center [783, 600] width 511 height 37
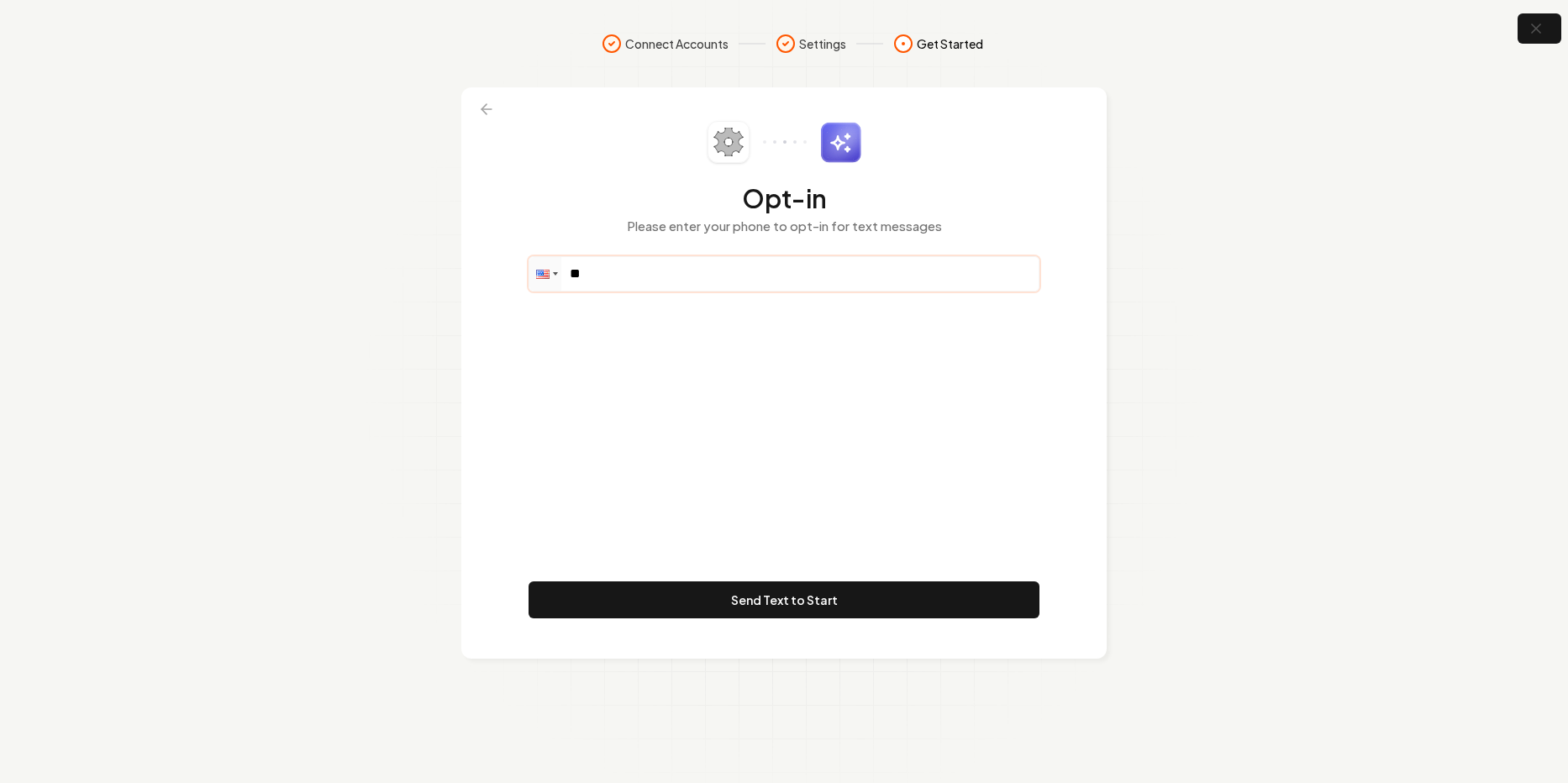
click at [699, 269] on input "**" at bounding box center [783, 273] width 509 height 34
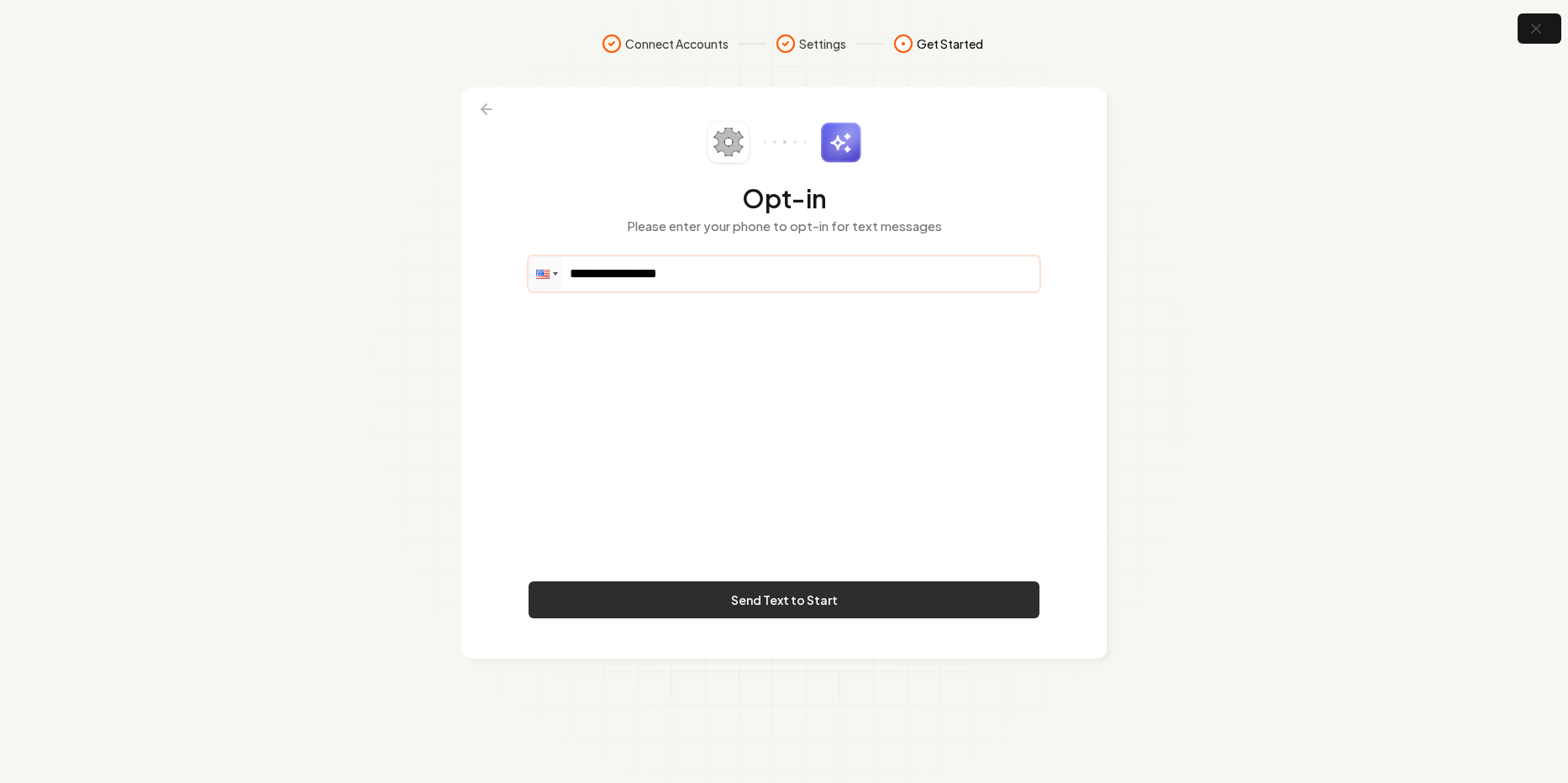
type input "**********"
click at [795, 598] on button "Send Text to Start" at bounding box center [783, 600] width 511 height 37
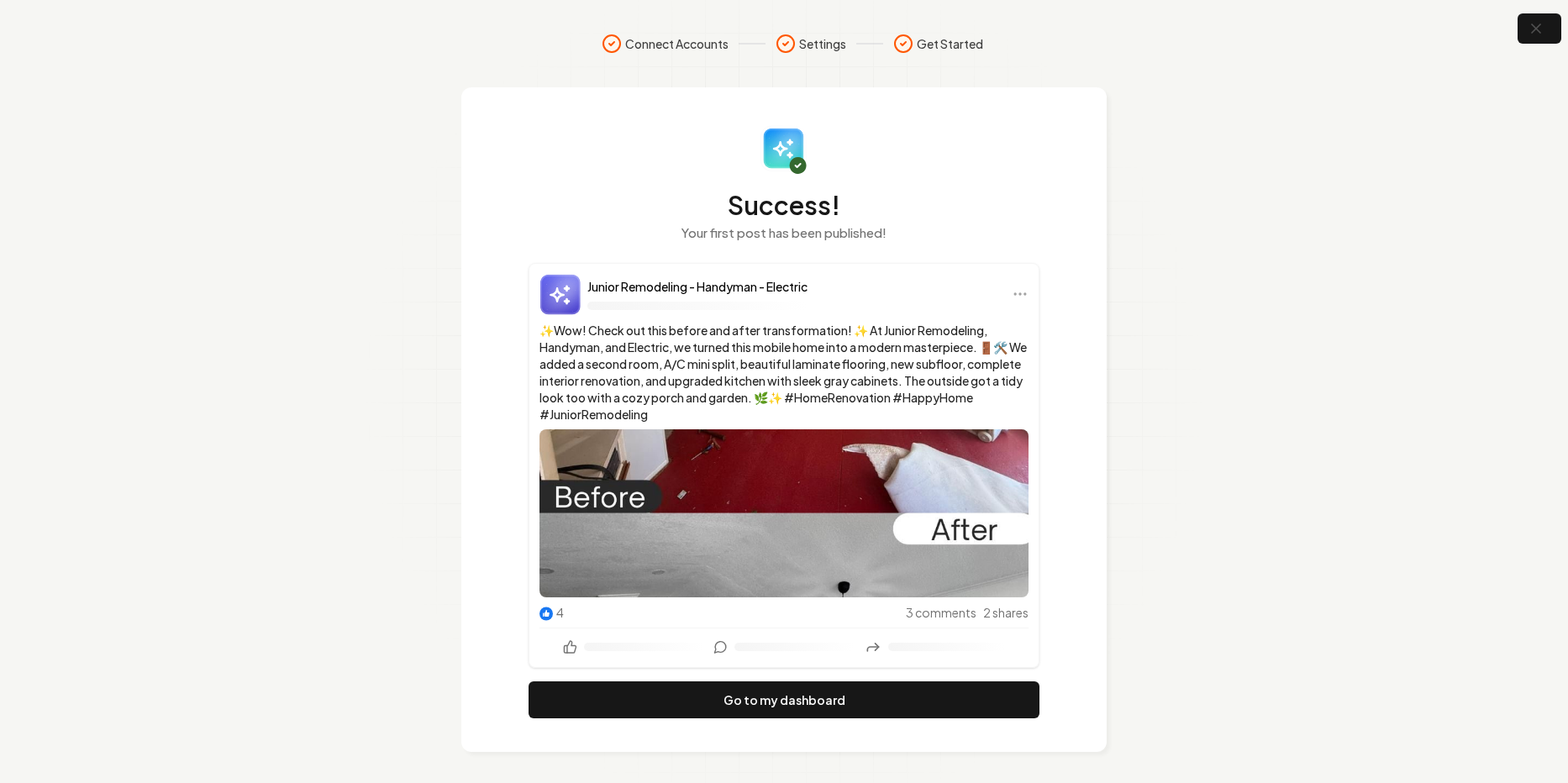
scroll to position [3, 0]
